Goal: Information Seeking & Learning: Learn about a topic

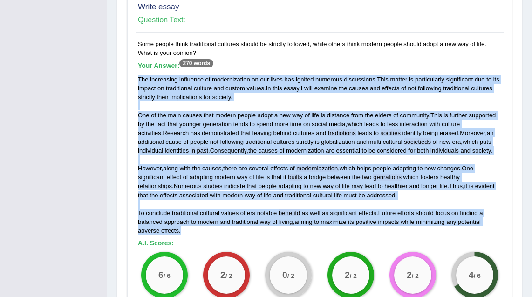
click at [338, 168] on div "The increasing influence of modernization on our lives has ignited numerous dis…" at bounding box center [319, 155] width 363 height 160
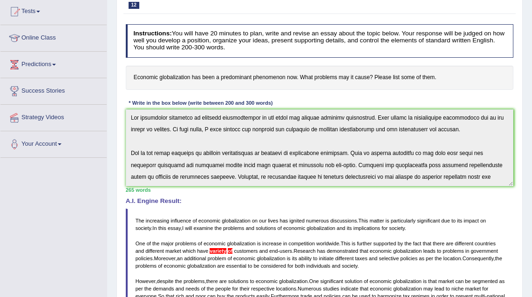
click at [258, 219] on span "on" at bounding box center [255, 221] width 6 height 6
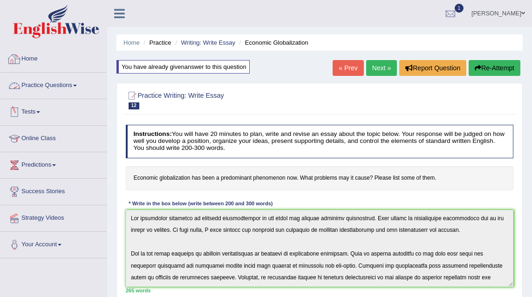
click at [41, 64] on link "Home" at bounding box center [53, 57] width 106 height 23
